Goal: Task Accomplishment & Management: Complete application form

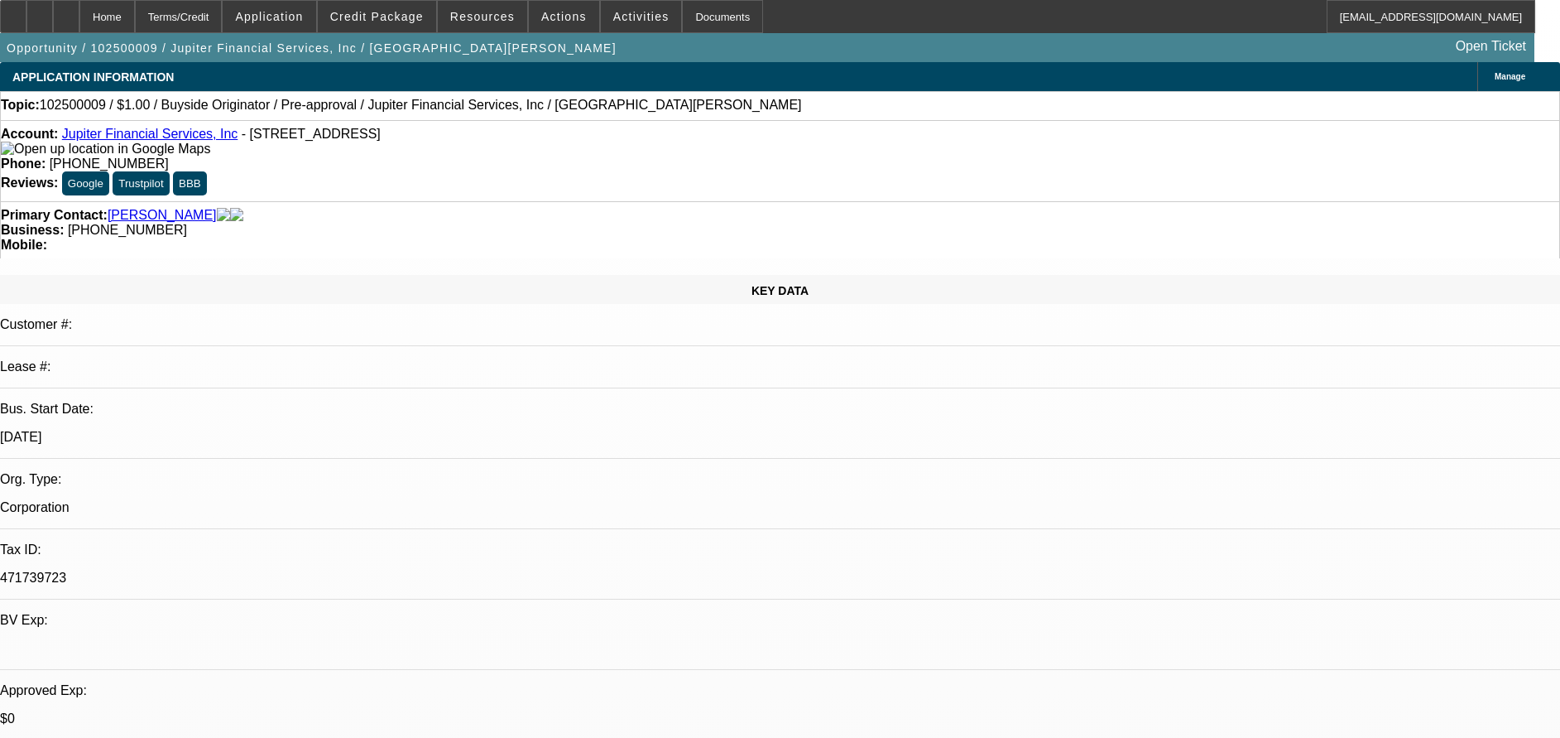
select select "0"
select select "2"
select select "0"
select select "6"
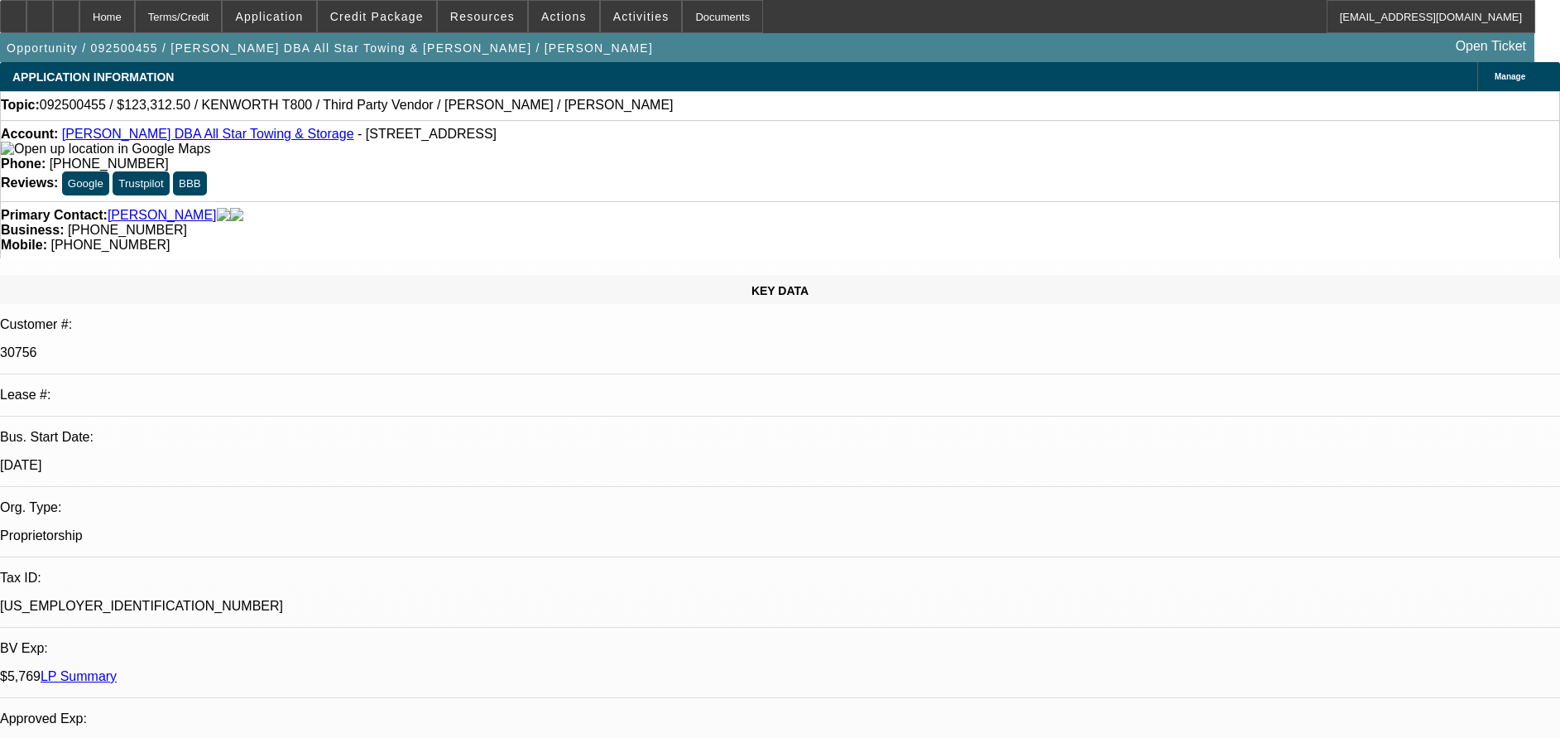
select select "0"
select select "2"
select select "0.1"
select select "0"
select select "2"
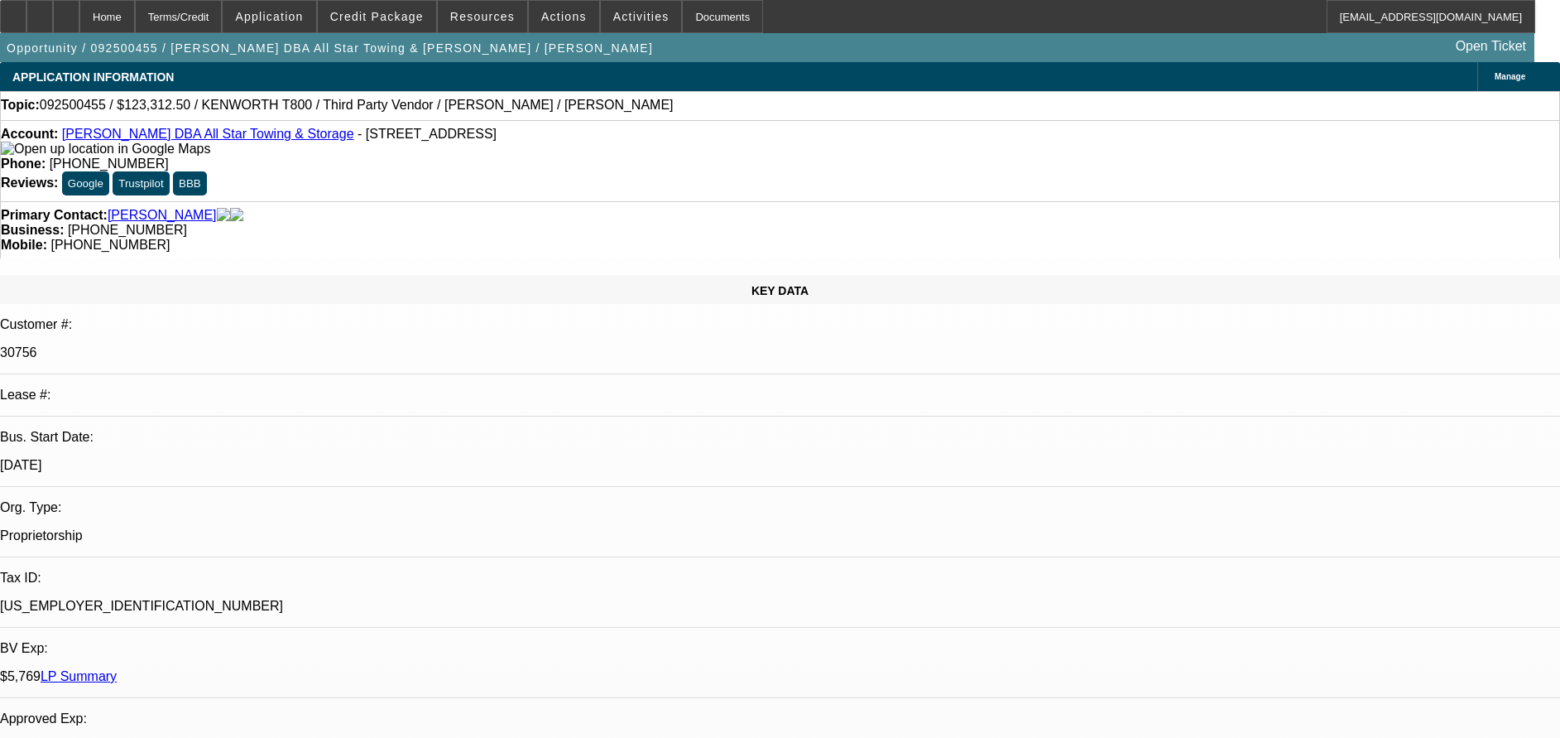
select select "0.1"
select select "0"
select select "2"
select select "0.1"
select select "0"
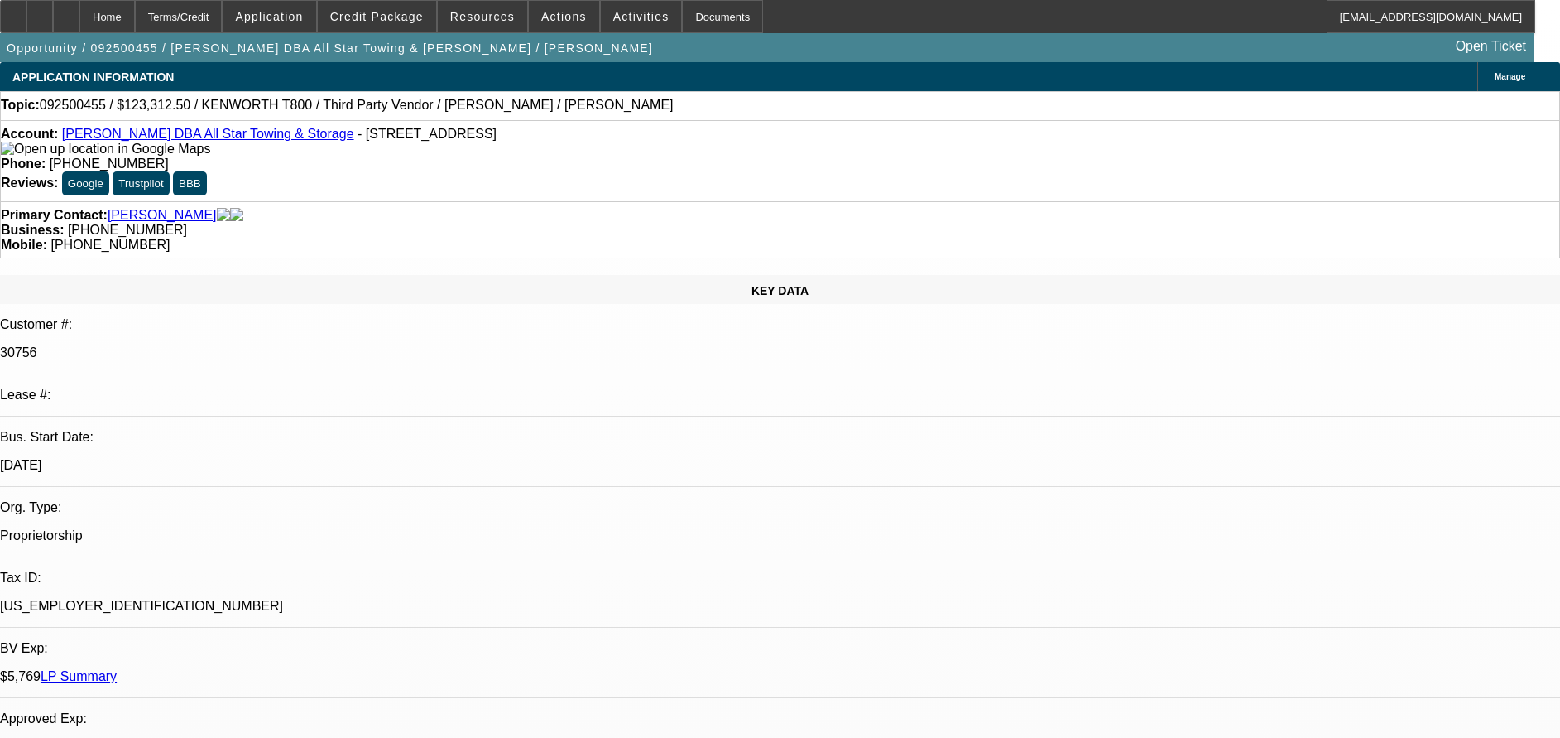
select select "2"
select select "0.1"
select select "1"
select select "2"
select select "4"
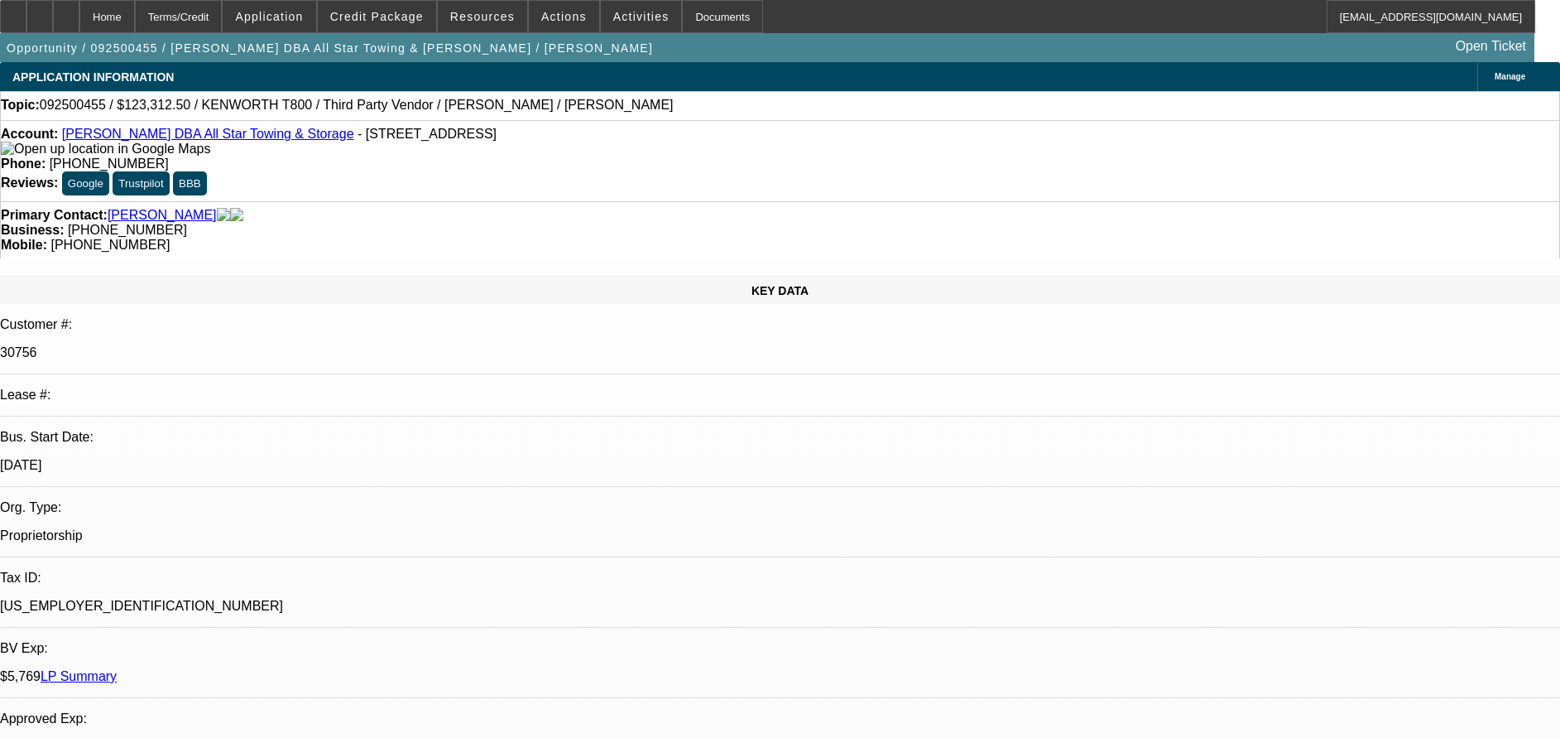
select select "1"
select select "2"
select select "4"
select select "1"
select select "2"
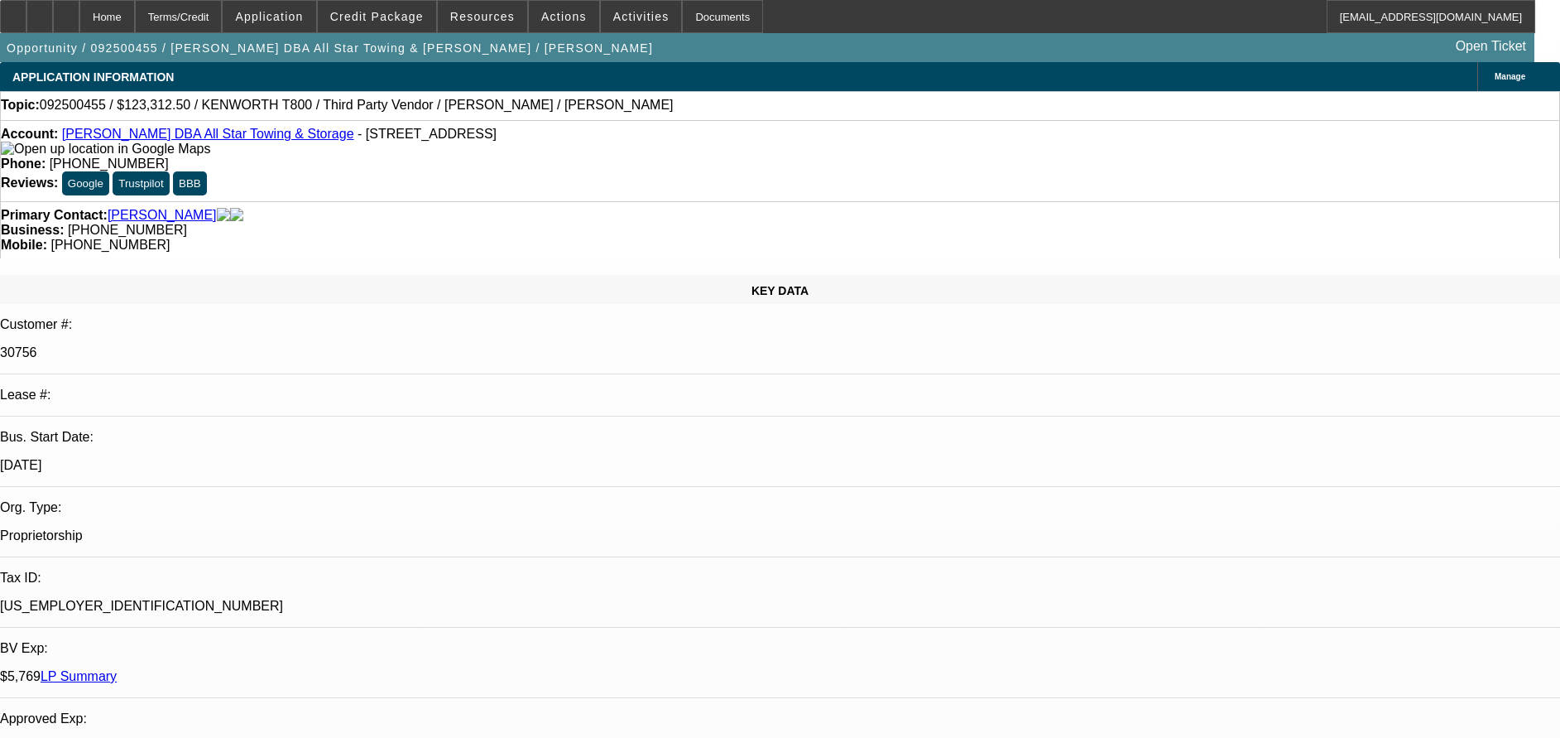
select select "4"
select select "1"
select select "2"
select select "4"
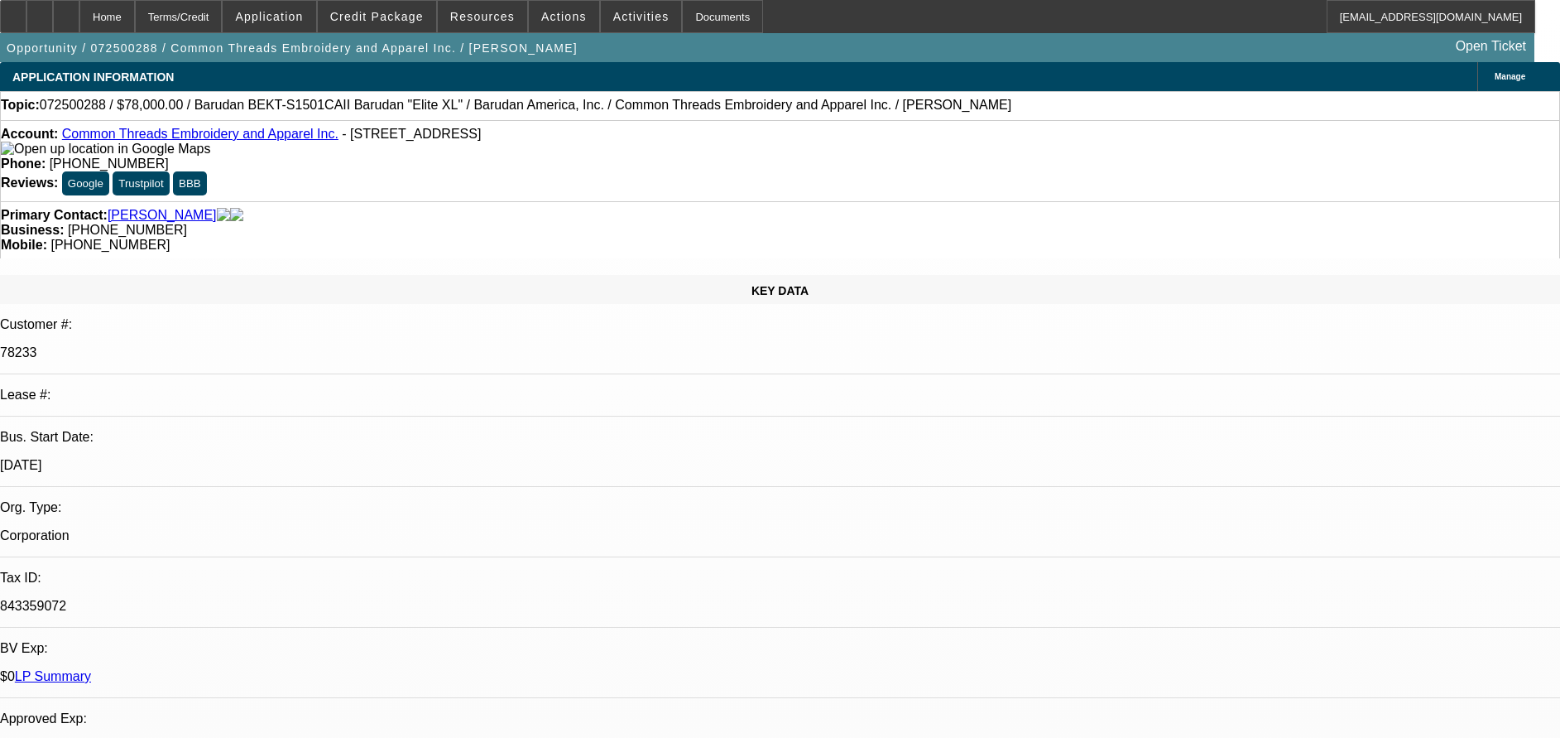
select select "0"
select select "2"
select select "0"
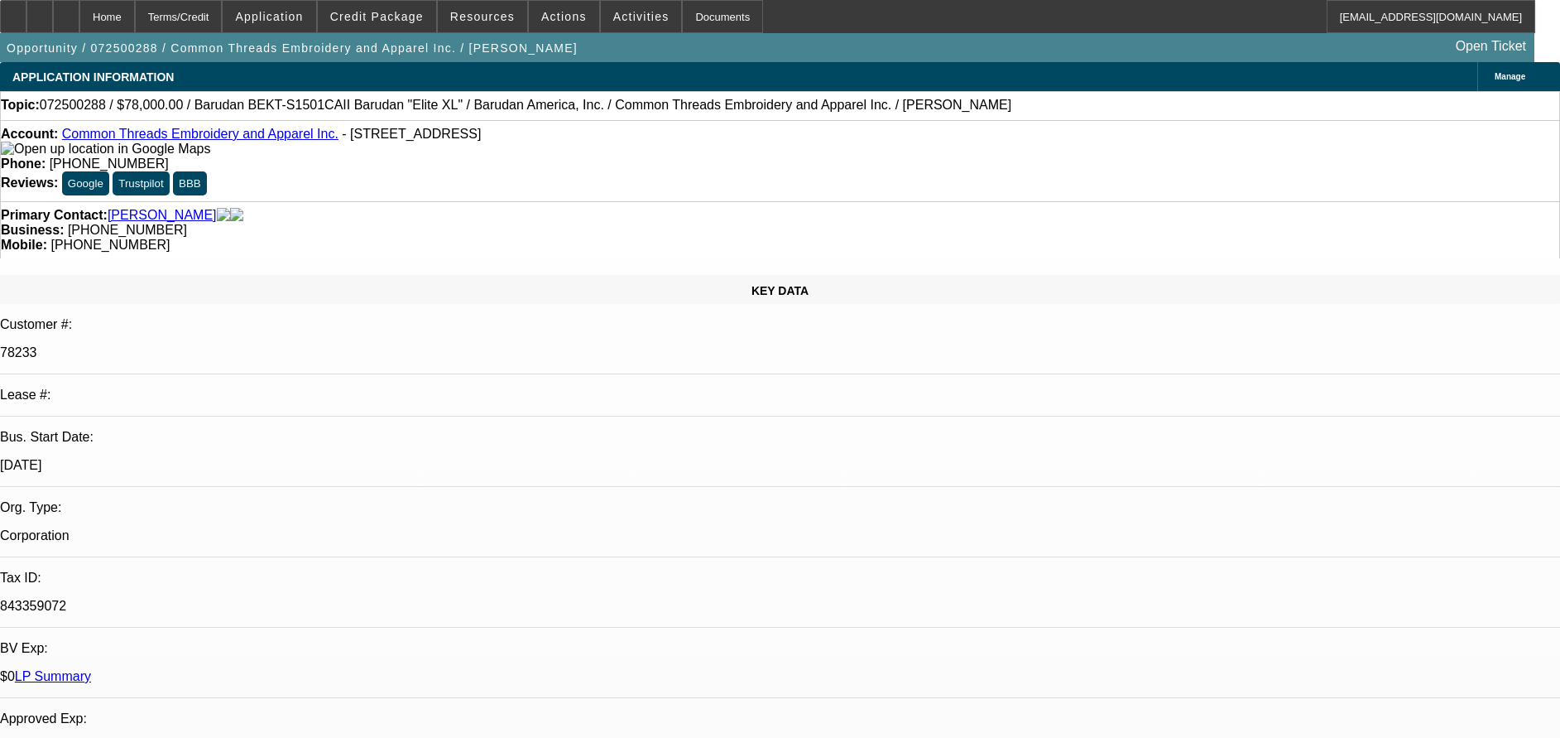
select select "0"
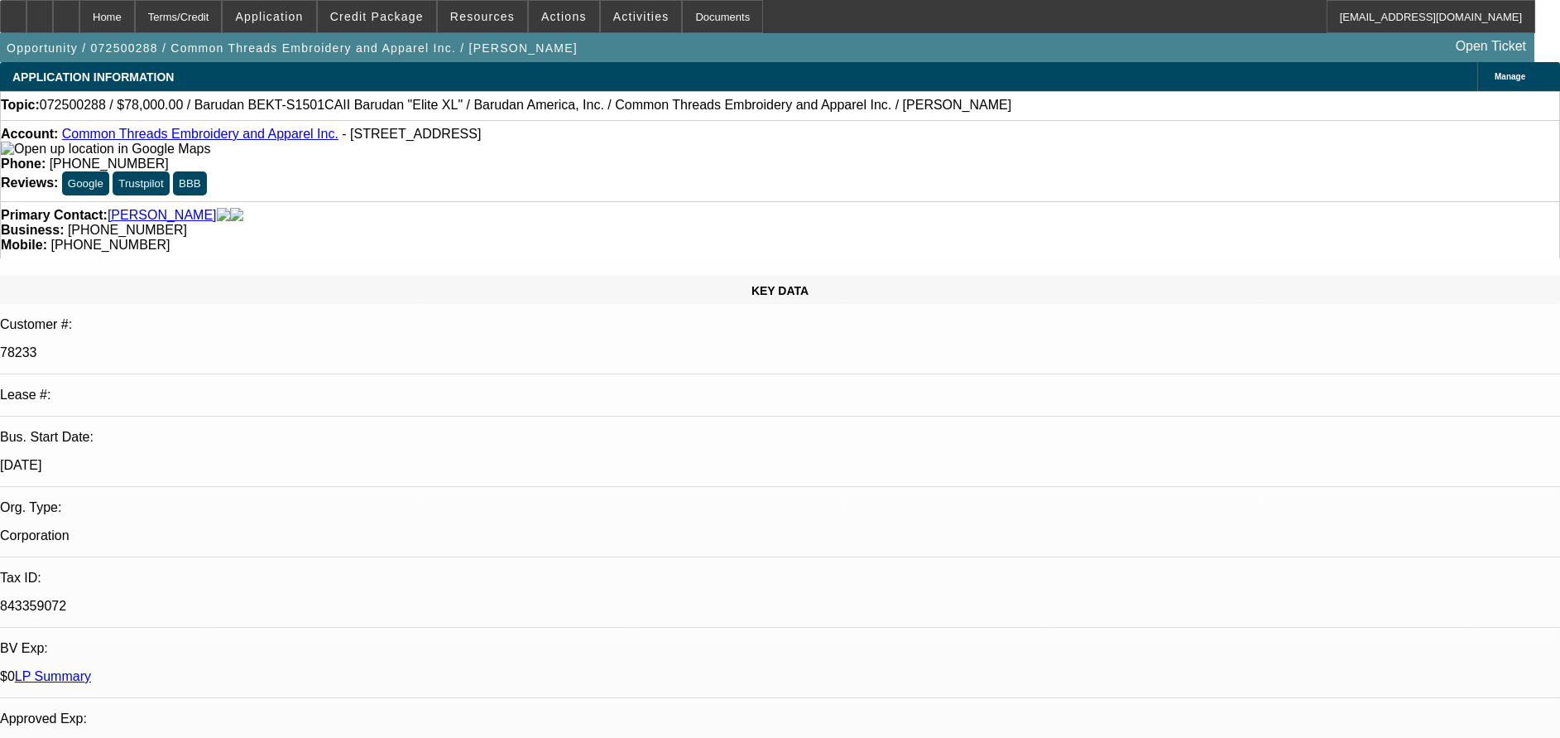
select select "0"
select select "1"
select select "2"
select select "6"
select select "1"
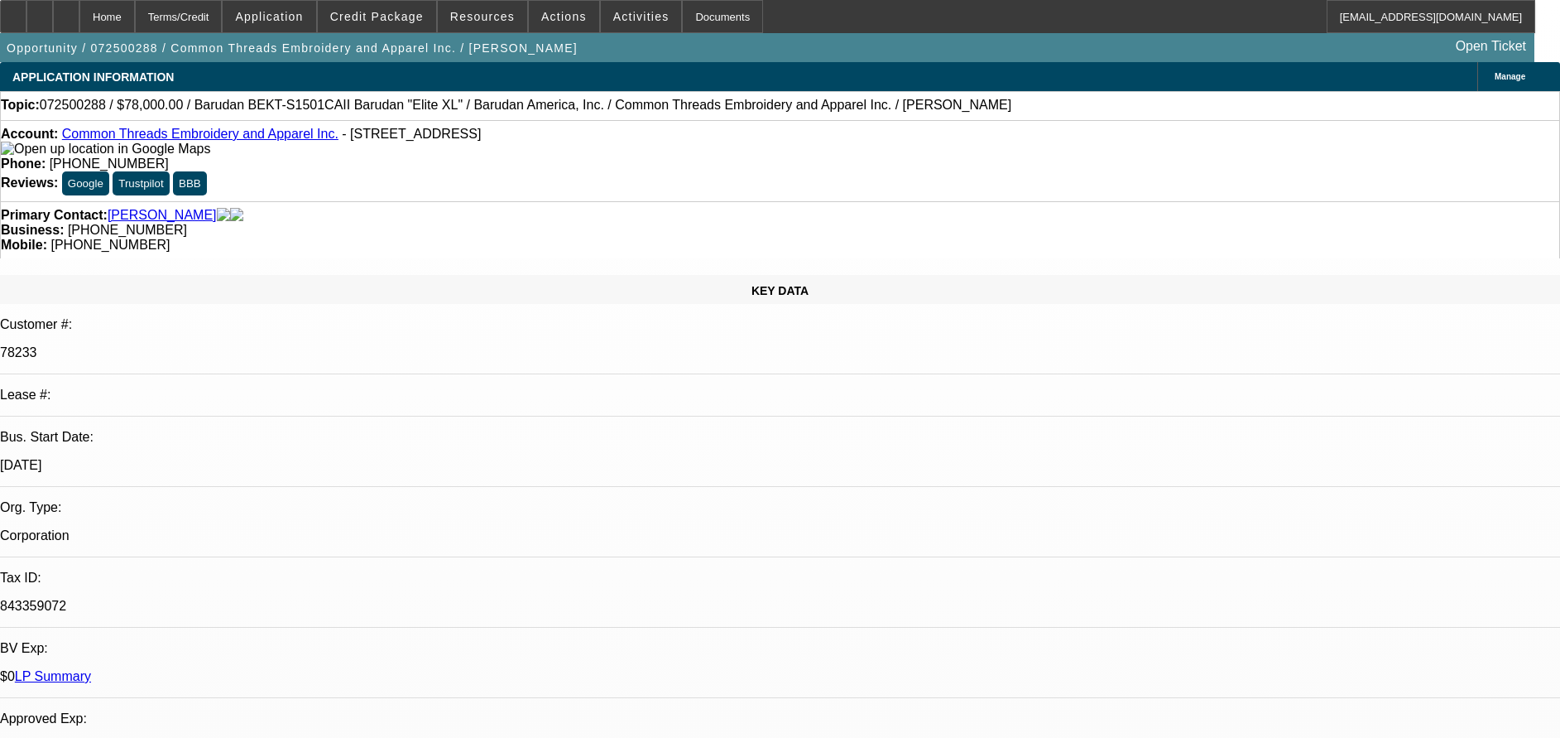
select select "2"
select select "6"
select select "1"
select select "2"
select select "6"
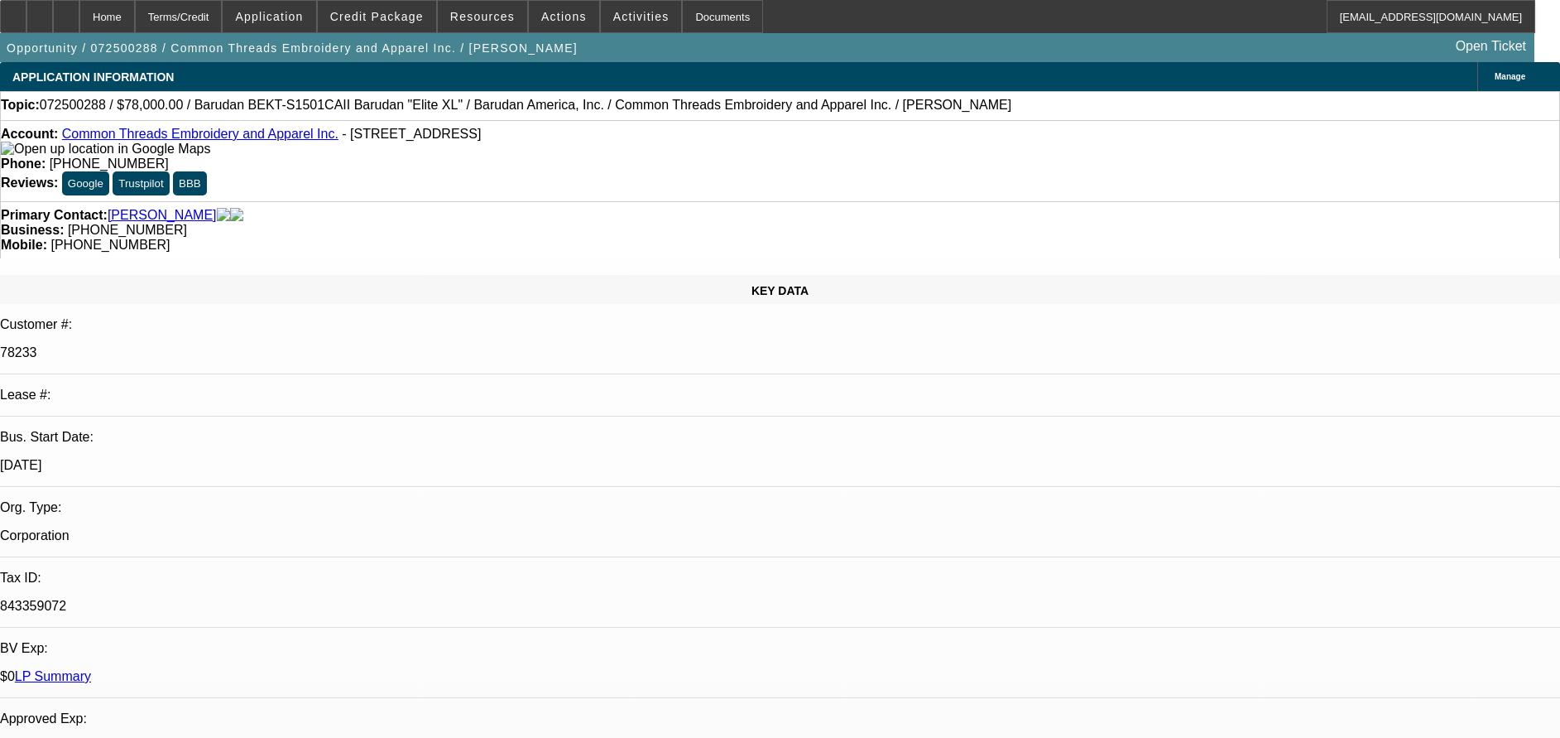
select select "1"
select select "3"
select select "6"
